Goal: Information Seeking & Learning: Learn about a topic

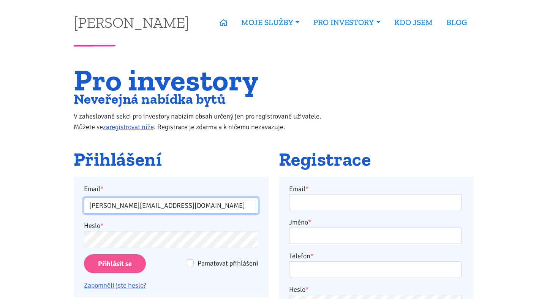
type input "[PERSON_NAME][EMAIL_ADDRESS][DOMAIN_NAME]"
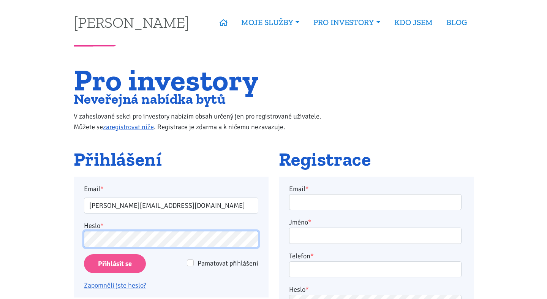
click at [114, 263] on input "Přihlásit se" at bounding box center [115, 263] width 62 height 19
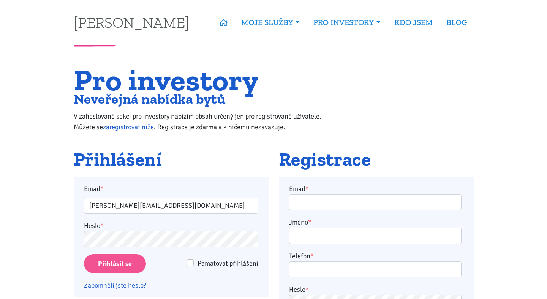
click at [115, 269] on input "Přihlásit se" at bounding box center [115, 263] width 62 height 19
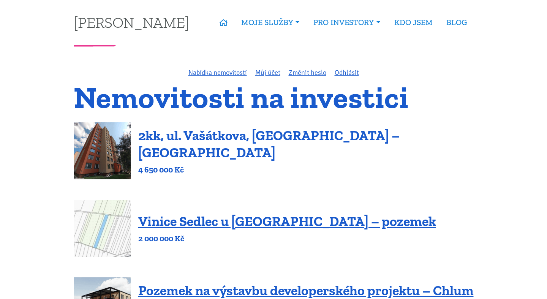
click at [211, 143] on link "2kk, ul. Vašátkova, Praha – Černý Most" at bounding box center [268, 143] width 261 height 33
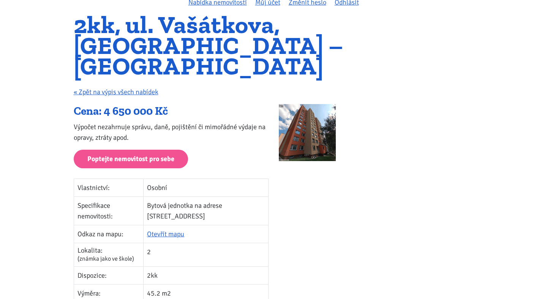
scroll to position [66, 0]
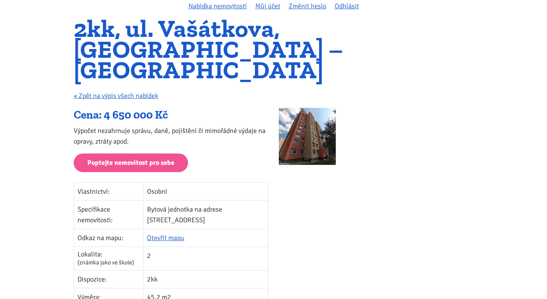
click at [294, 110] on img at bounding box center [307, 136] width 57 height 57
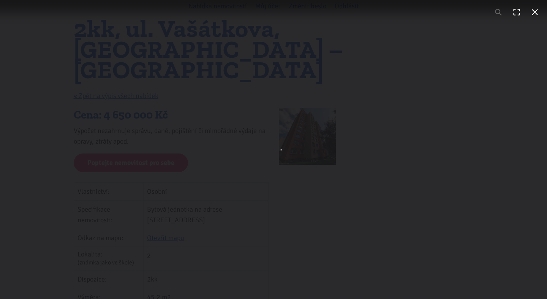
click at [294, 110] on div "You can close this modal content with the ESC key" at bounding box center [273, 149] width 547 height 299
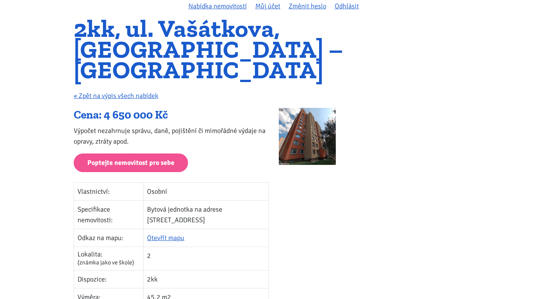
click at [294, 110] on img at bounding box center [307, 136] width 57 height 57
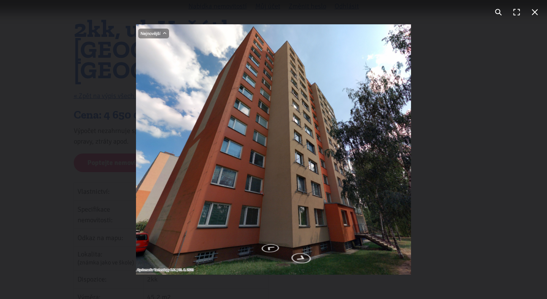
click at [537, 9] on button "You can close this modal content with the ESC key" at bounding box center [535, 12] width 18 height 18
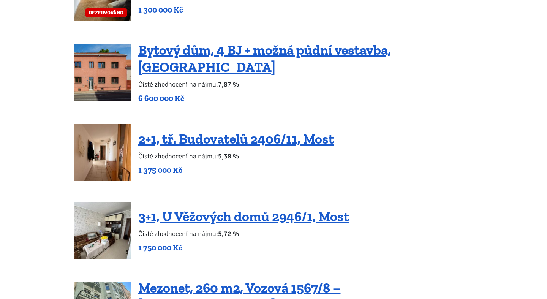
scroll to position [764, 0]
